Goal: Find specific page/section: Find specific page/section

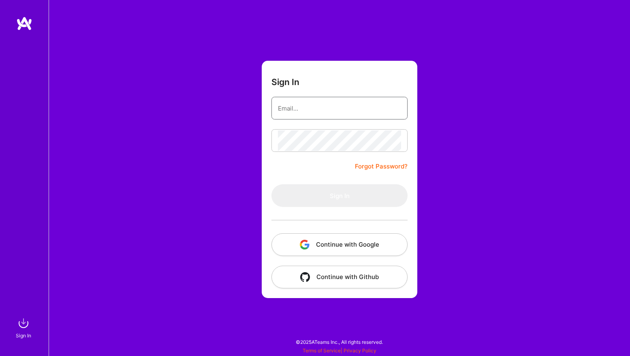
type input "[PERSON_NAME][EMAIL_ADDRESS][PERSON_NAME][DOMAIN_NAME]"
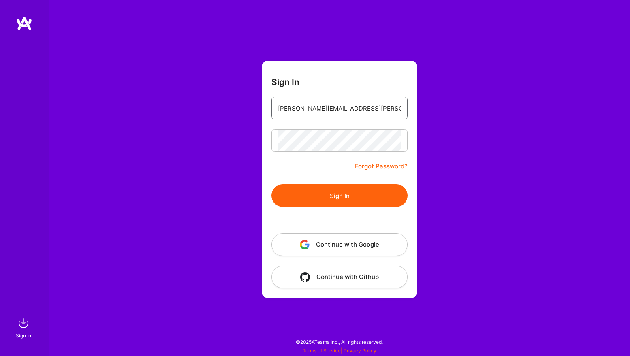
click at [287, 108] on input "[PERSON_NAME][EMAIL_ADDRESS][PERSON_NAME][DOMAIN_NAME]" at bounding box center [339, 108] width 123 height 21
click at [295, 201] on button "Sign In" at bounding box center [340, 195] width 136 height 23
